Goal: Information Seeking & Learning: Find specific fact

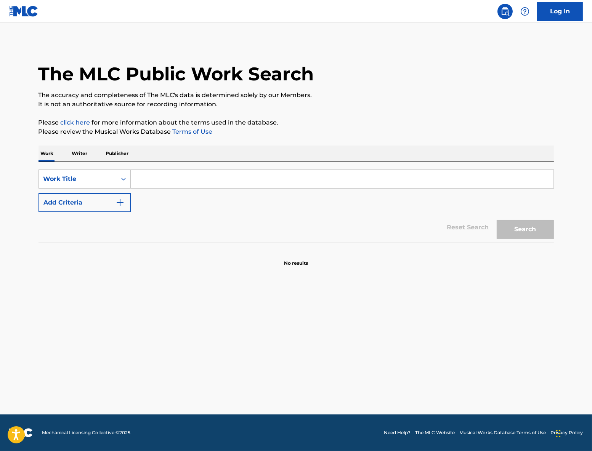
click at [297, 171] on input "Search Form" at bounding box center [342, 179] width 423 height 18
paste input "Luanna's Theme Grant Green"
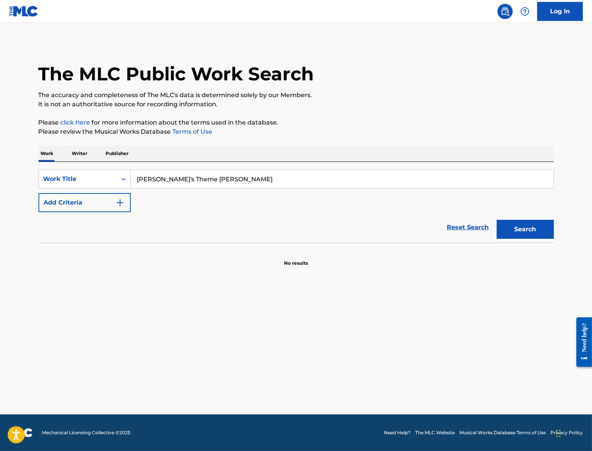
click at [195, 179] on input "Luanna's Theme Grant Green" at bounding box center [342, 179] width 423 height 18
drag, startPoint x: 195, startPoint y: 179, endPoint x: 258, endPoint y: 176, distance: 63.3
click at [255, 178] on input "Luanna's Theme Grant Green" at bounding box center [342, 179] width 423 height 18
type input "Luanna's Theme"
click at [535, 225] on button "Search" at bounding box center [525, 229] width 57 height 19
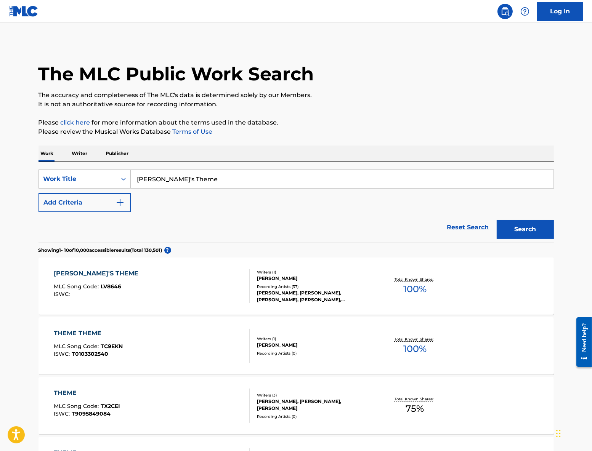
click at [97, 201] on button "Add Criteria" at bounding box center [84, 202] width 92 height 19
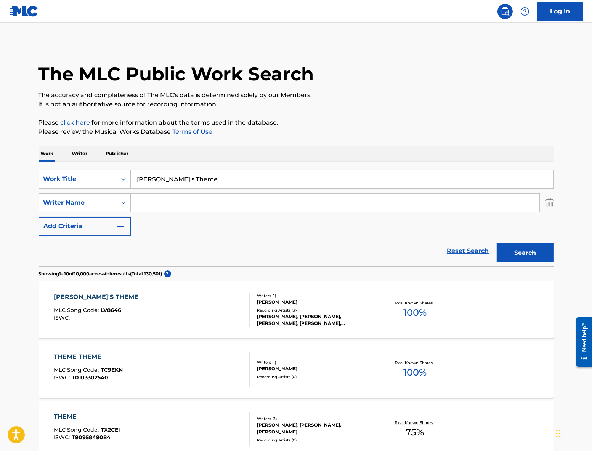
click at [207, 203] on input "Search Form" at bounding box center [335, 203] width 409 height 18
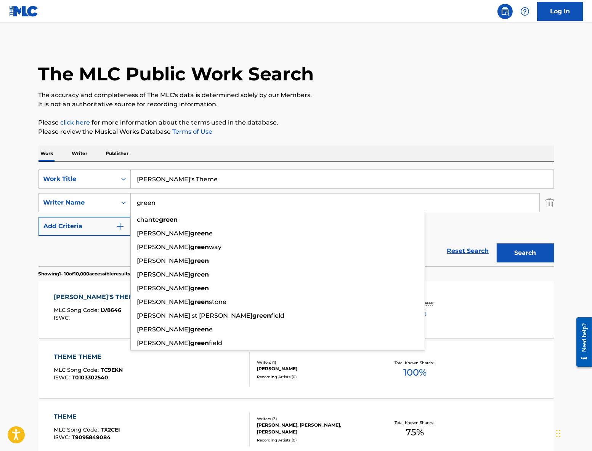
click at [497, 244] on button "Search" at bounding box center [525, 253] width 57 height 19
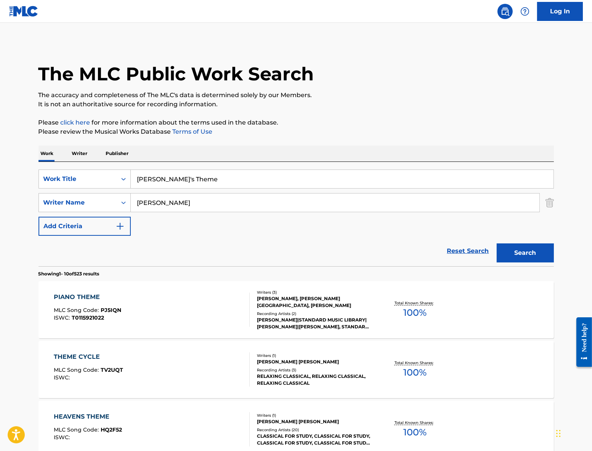
click at [497, 244] on button "Search" at bounding box center [525, 253] width 57 height 19
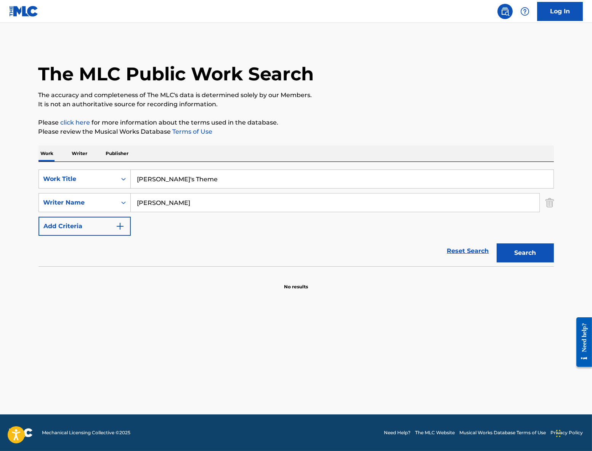
drag, startPoint x: 223, startPoint y: 178, endPoint x: 216, endPoint y: 173, distance: 7.6
click at [216, 173] on input "Luanna's Theme" at bounding box center [342, 179] width 423 height 18
click at [247, 209] on input "grant green" at bounding box center [335, 203] width 409 height 18
drag, startPoint x: 240, startPoint y: 207, endPoint x: 226, endPoint y: 185, distance: 26.0
click at [226, 185] on div "SearchWithCriteria5cfc2f85-cad0-4df2-a715-07efcf34ff03 Work Title Luanna's Them…" at bounding box center [295, 203] width 515 height 66
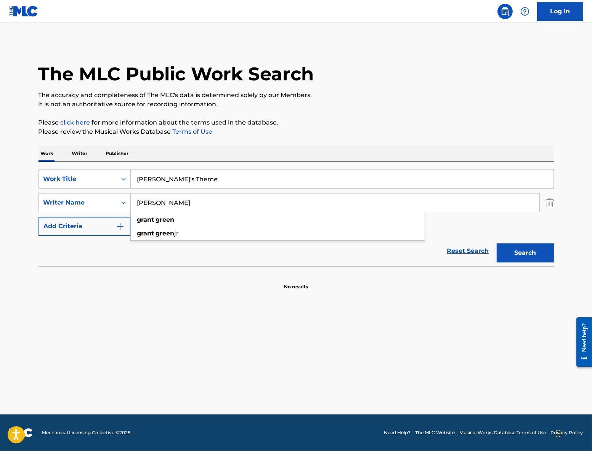
type input "n"
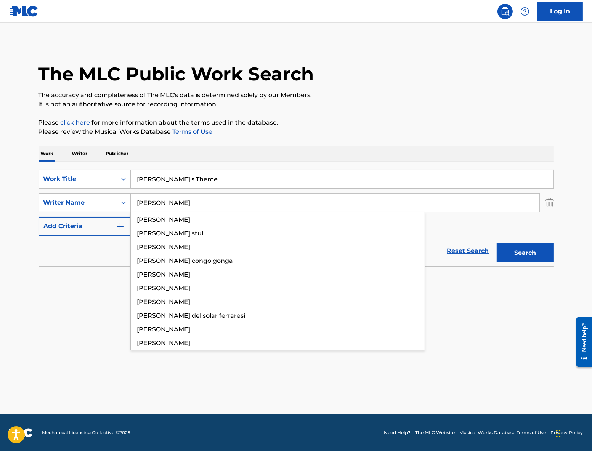
type input "marcus"
click at [497, 244] on button "Search" at bounding box center [525, 253] width 57 height 19
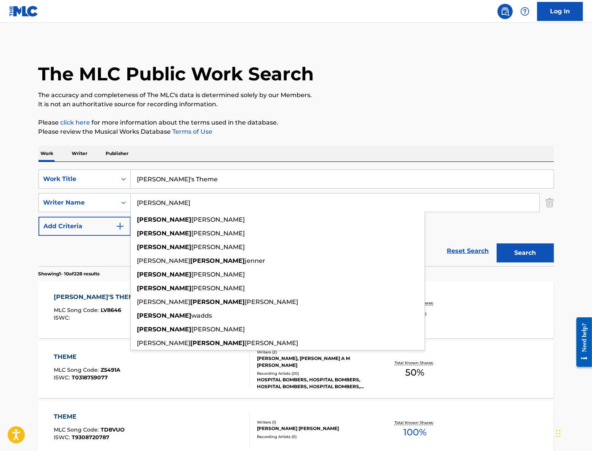
click at [67, 295] on div "LUANNA'S THEME" at bounding box center [98, 297] width 88 height 9
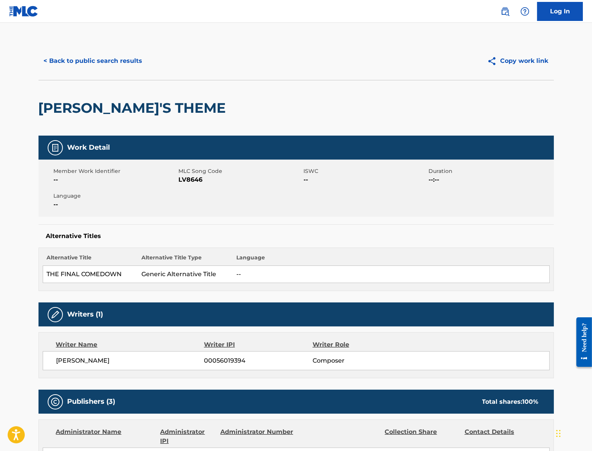
click at [30, 12] on img at bounding box center [23, 11] width 29 height 11
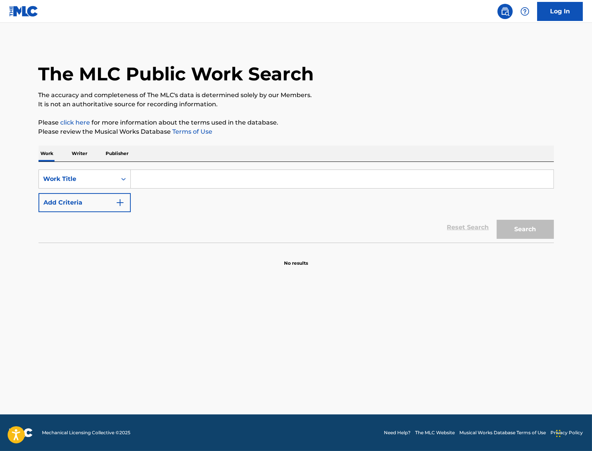
click at [169, 178] on input "Search Form" at bounding box center [342, 179] width 423 height 18
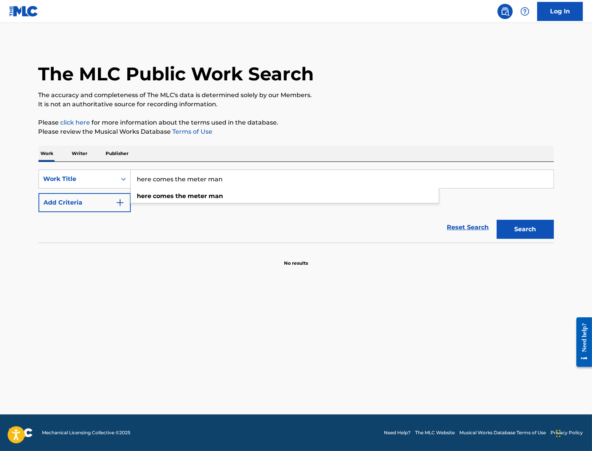
type input "here comes the meter man"
click at [497, 220] on button "Search" at bounding box center [525, 229] width 57 height 19
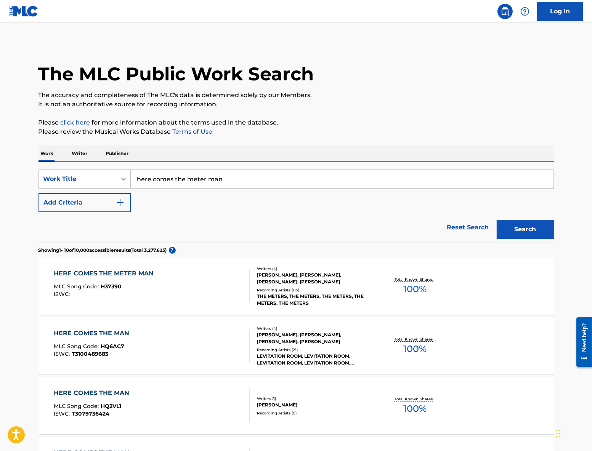
click at [122, 274] on div "HERE COMES THE METER MAN" at bounding box center [106, 273] width 104 height 9
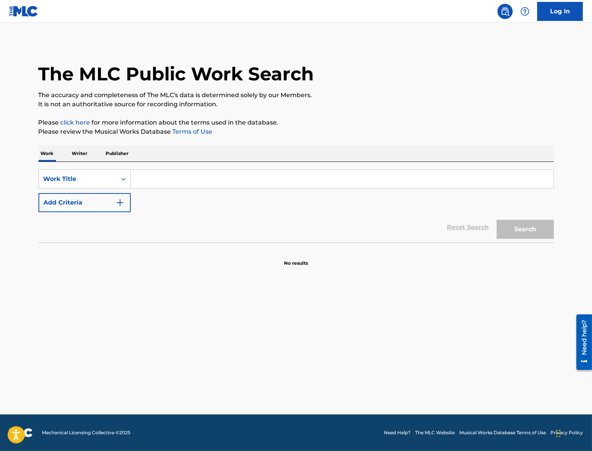
click at [184, 182] on input "Search Form" at bounding box center [342, 179] width 423 height 18
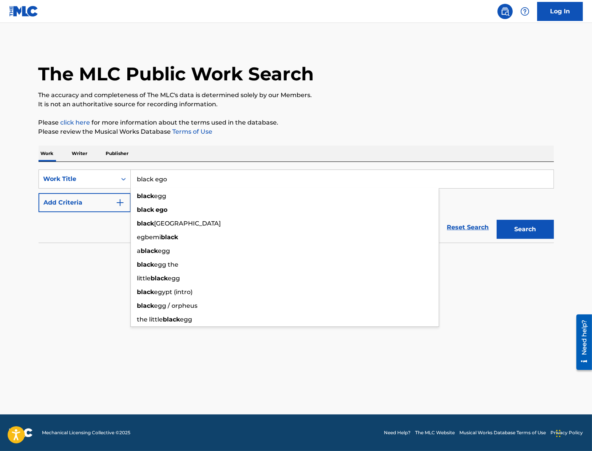
type input "black ego"
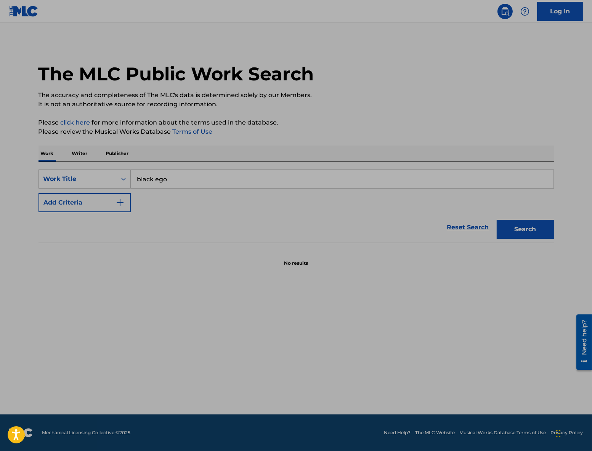
click at [151, 224] on div "Reset Search Search" at bounding box center [295, 227] width 515 height 30
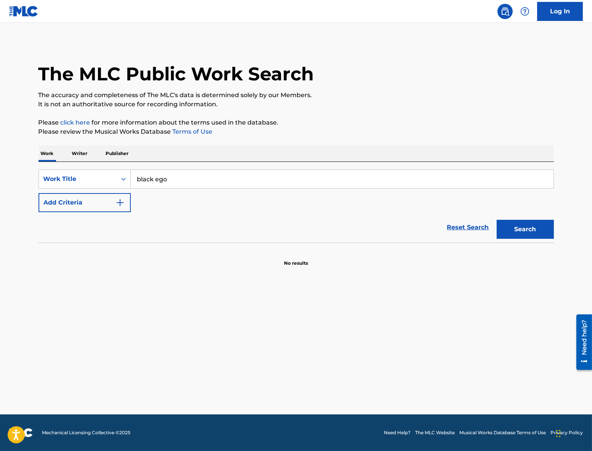
click at [101, 202] on button "Add Criteria" at bounding box center [84, 202] width 92 height 19
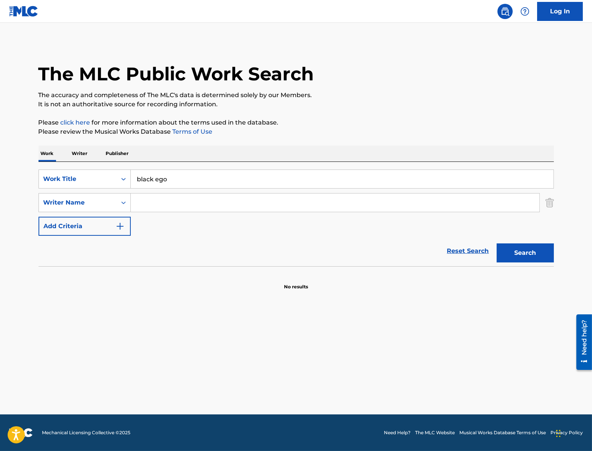
click at [200, 208] on input "Search Form" at bounding box center [335, 203] width 409 height 18
type input "o"
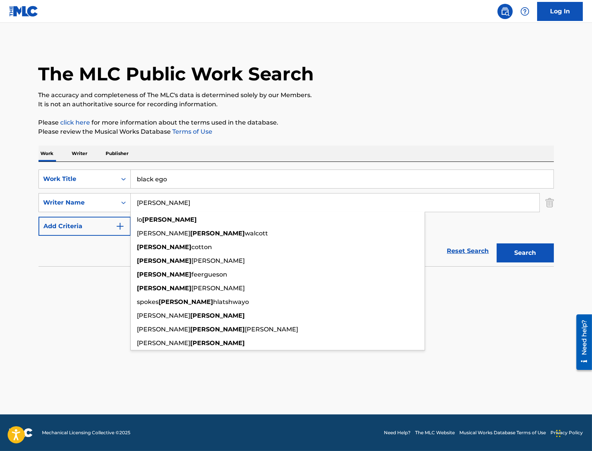
type input "ishmael"
click at [497, 244] on button "Search" at bounding box center [525, 253] width 57 height 19
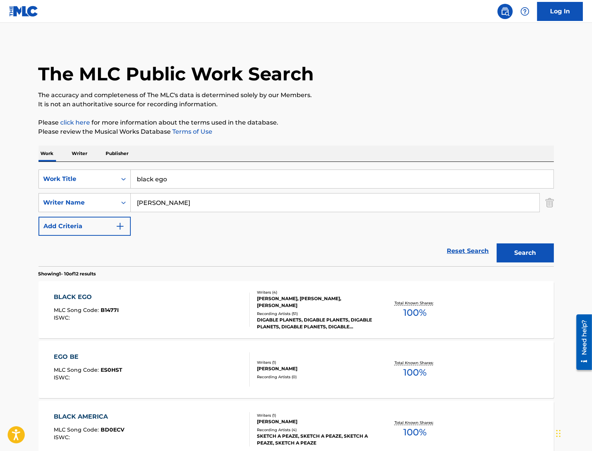
click at [292, 297] on div "MARY ANN IRVING, ISHMAEL R. VIEIRA, BUTLER, CRAIG L." at bounding box center [314, 302] width 115 height 14
